Goal: Task Accomplishment & Management: Manage account settings

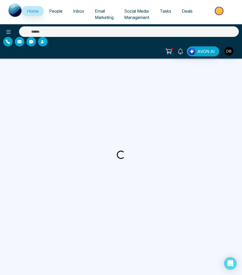
select select "*"
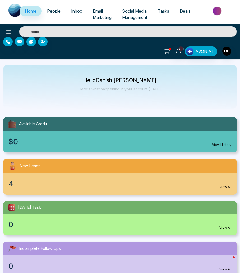
click at [45, 190] on div "4 View All" at bounding box center [119, 184] width 233 height 22
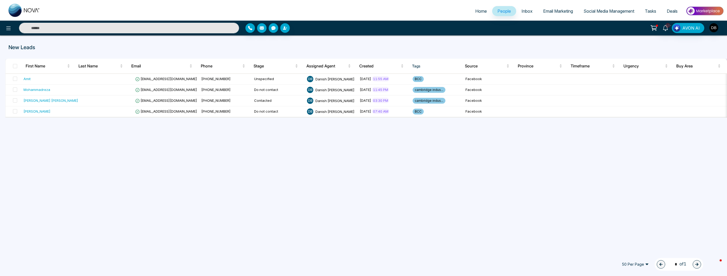
click at [242, 12] on span "People" at bounding box center [503, 10] width 13 height 5
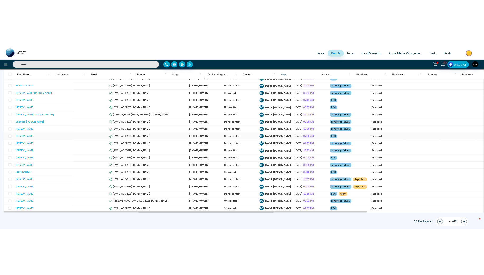
scroll to position [84, 0]
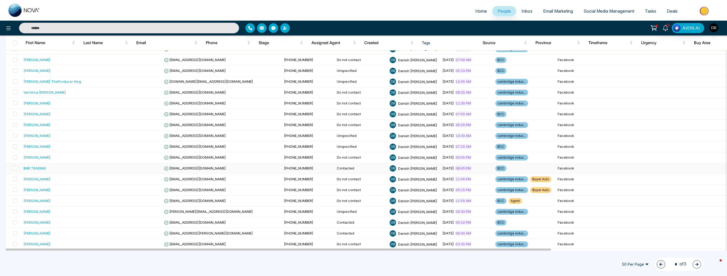
click at [60, 166] on div "BNR TRADING" at bounding box center [64, 167] width 83 height 5
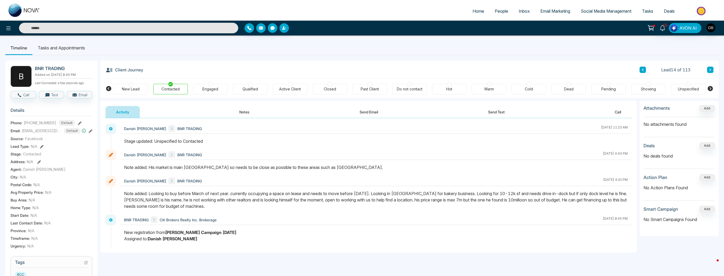
click at [239, 116] on button "Notes" at bounding box center [244, 112] width 31 height 12
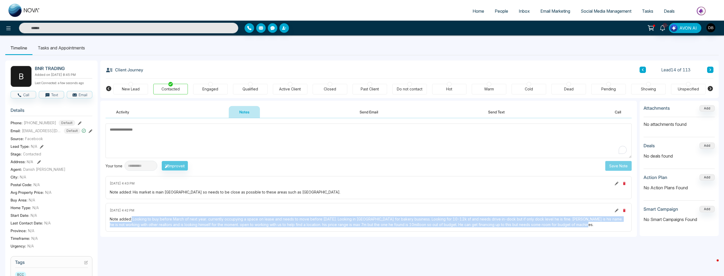
drag, startPoint x: 578, startPoint y: 225, endPoint x: 131, endPoint y: 217, distance: 446.7
click at [131, 217] on div "Note added: Looking to buy before March of next year. currently occupying a spa…" at bounding box center [369, 221] width 518 height 11
copy div "Looking to buy before March of next year. currently occupying a space on lease …"
click at [242, 251] on div "**********" at bounding box center [368, 251] width 537 height 300
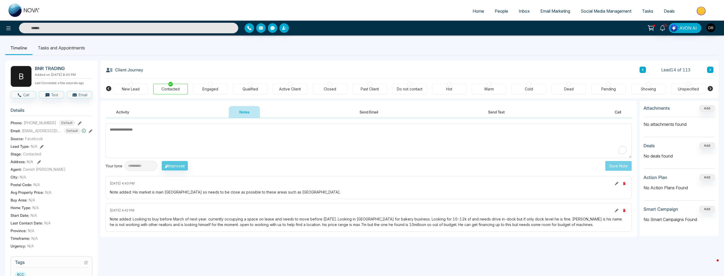
click at [44, 125] on span "[PHONE_NUMBER]" at bounding box center [40, 123] width 32 height 6
copy span "[PHONE_NUMBER]"
drag, startPoint x: 360, startPoint y: 250, endPoint x: 268, endPoint y: 228, distance: 94.8
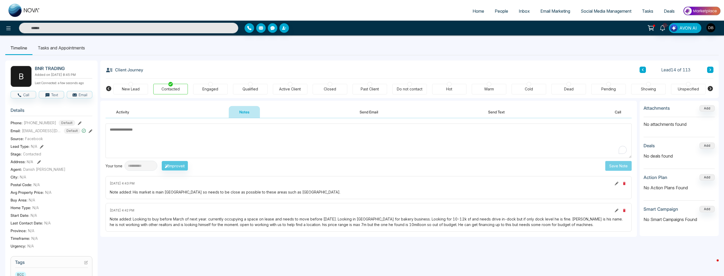
click at [242, 250] on div "**********" at bounding box center [368, 251] width 537 height 300
click at [46, 133] on span "[EMAIL_ADDRESS][DOMAIN_NAME]" at bounding box center [42, 131] width 40 height 6
copy span "[EMAIL_ADDRESS][DOMAIN_NAME]"
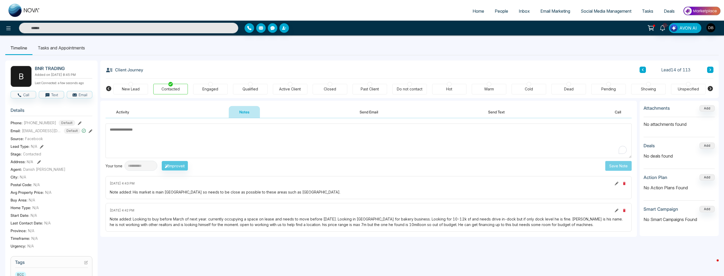
click at [242, 145] on textarea "To enrich screen reader interactions, please activate Accessibility in Grammarl…" at bounding box center [369, 140] width 526 height 35
click at [213, 85] on div "Engaged" at bounding box center [210, 89] width 35 height 11
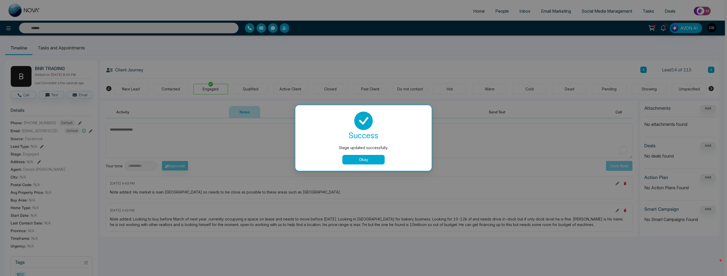
click at [242, 163] on button "Okay" at bounding box center [363, 160] width 42 height 10
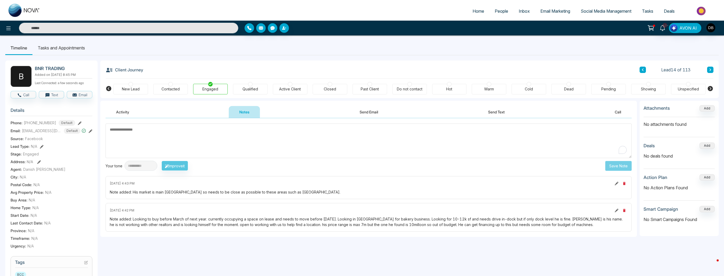
click at [242, 11] on span "People" at bounding box center [501, 10] width 13 height 5
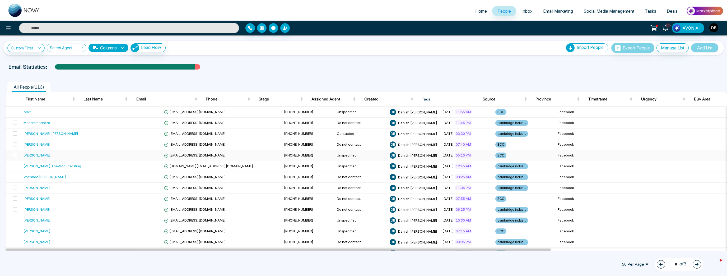
click at [109, 159] on td at bounding box center [135, 155] width 53 height 11
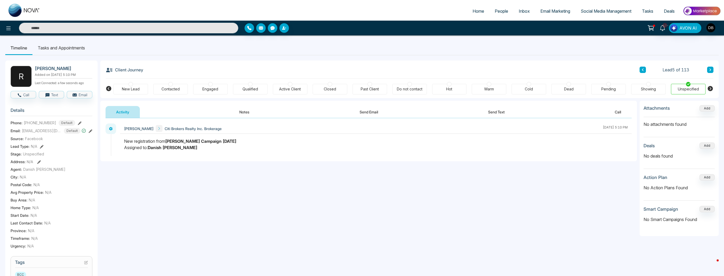
click at [182, 217] on div "**********" at bounding box center [368, 171] width 537 height 106
click at [242, 70] on button at bounding box center [643, 70] width 6 height 6
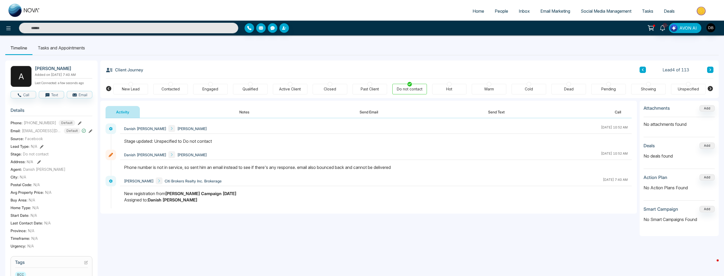
click at [242, 70] on icon at bounding box center [710, 69] width 3 height 3
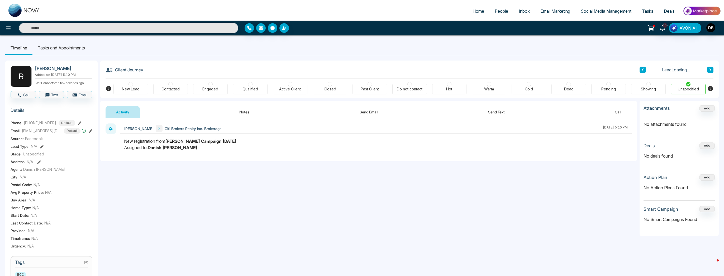
click at [242, 70] on icon at bounding box center [711, 69] width 2 height 3
click at [240, 111] on button "Notes" at bounding box center [244, 112] width 31 height 12
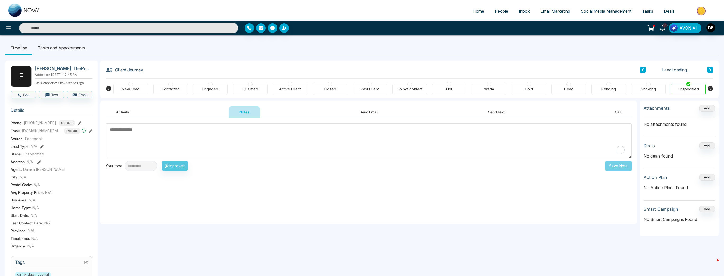
click at [128, 115] on button "Activity" at bounding box center [123, 112] width 34 height 12
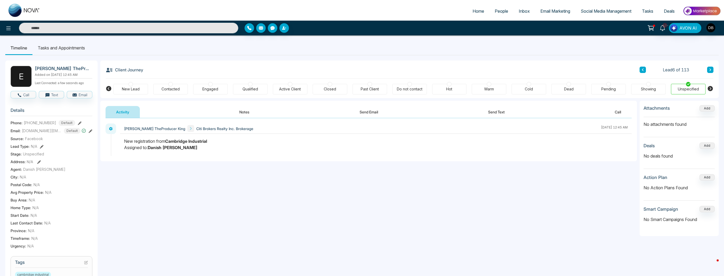
click at [52, 68] on h2 "[PERSON_NAME] TheProducer King" at bounding box center [62, 68] width 55 height 5
copy h2 "[PERSON_NAME] TheProducer King"
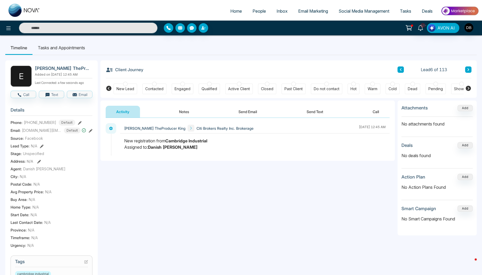
click at [242, 237] on div "**********" at bounding box center [247, 251] width 294 height 300
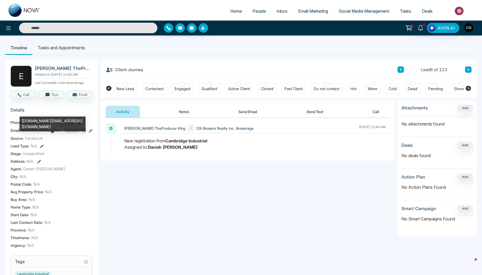
click at [38, 133] on span "[DOMAIN_NAME][EMAIL_ADDRESS][DOMAIN_NAME]" at bounding box center [42, 131] width 40 height 6
click at [39, 133] on span "[DOMAIN_NAME][EMAIL_ADDRESS][DOMAIN_NAME]" at bounding box center [42, 131] width 40 height 6
copy span "[DOMAIN_NAME][EMAIL_ADDRESS][DOMAIN_NAME]"
click at [41, 125] on span "[PHONE_NUMBER]" at bounding box center [40, 123] width 32 height 6
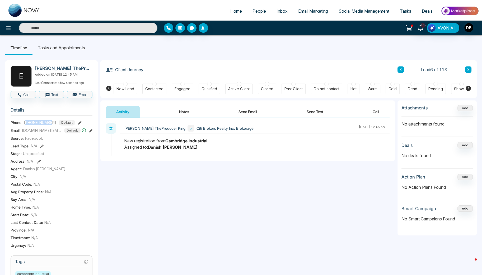
click at [41, 125] on span "[PHONE_NUMBER]" at bounding box center [40, 123] width 32 height 6
copy span "[PHONE_NUMBER]"
click at [175, 148] on div "New registration from Cambridge Industrial Assigned to: Danish [PERSON_NAME]" at bounding box center [254, 144] width 261 height 13
drag, startPoint x: 202, startPoint y: 142, endPoint x: 121, endPoint y: 143, distance: 81.0
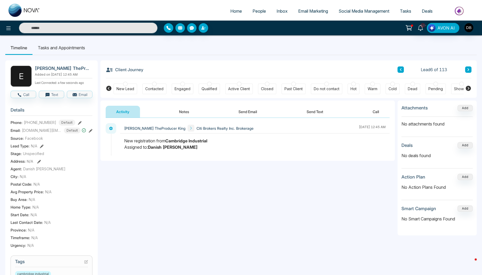
click at [121, 143] on div at bounding box center [254, 147] width 269 height 18
click at [242, 9] on span "People" at bounding box center [258, 10] width 13 height 5
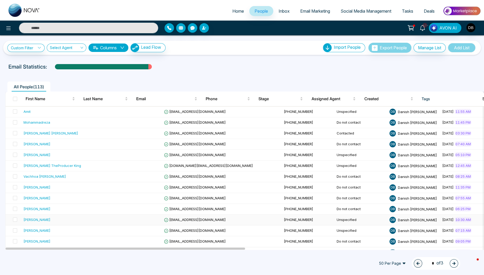
click at [109, 220] on td at bounding box center [135, 220] width 53 height 11
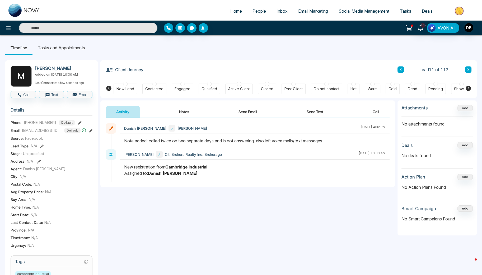
click at [186, 111] on button "Notes" at bounding box center [183, 112] width 31 height 12
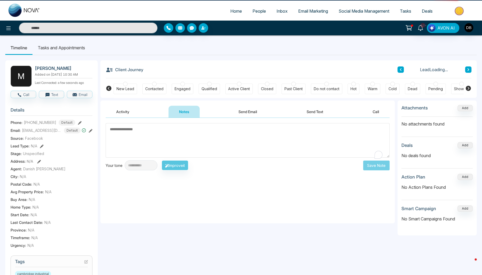
click at [209, 137] on textarea "To enrich screen reader interactions, please activate Accessibility in Grammarl…" at bounding box center [248, 140] width 284 height 35
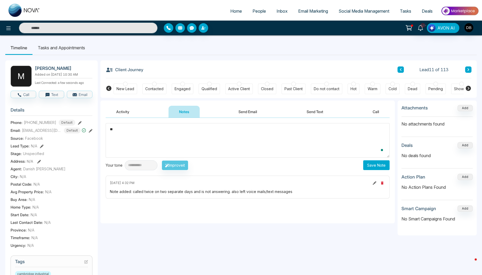
type textarea "*"
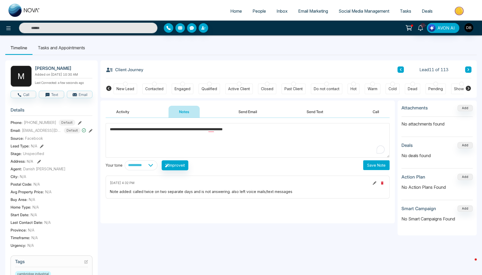
type textarea "**********"
click at [242, 168] on button "Save Note" at bounding box center [376, 166] width 26 height 10
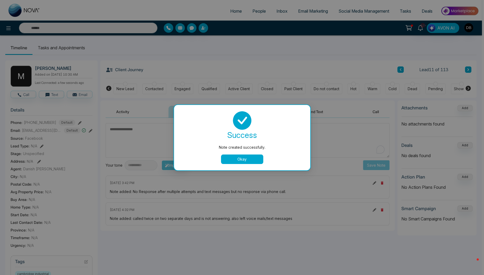
drag, startPoint x: 236, startPoint y: 157, endPoint x: 235, endPoint y: 162, distance: 4.7
click at [235, 159] on button "Okay" at bounding box center [242, 160] width 42 height 10
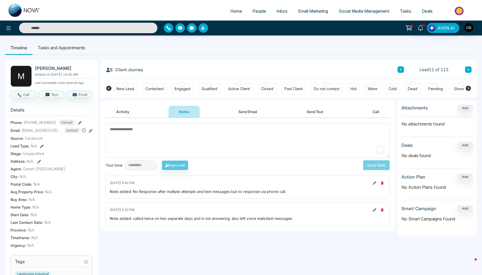
click at [242, 90] on div "Do not contact" at bounding box center [327, 88] width 26 height 5
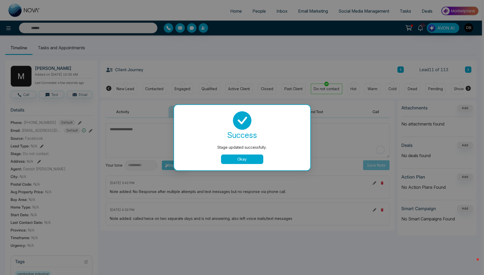
click at [241, 159] on button "Okay" at bounding box center [242, 160] width 42 height 10
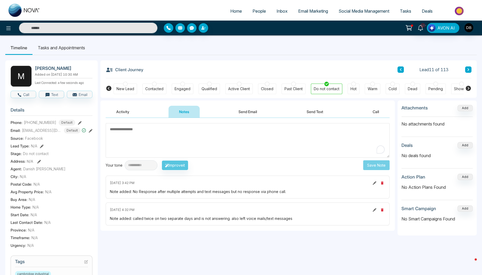
click at [242, 13] on span "People" at bounding box center [258, 10] width 13 height 5
